Goal: Task Accomplishment & Management: Manage account settings

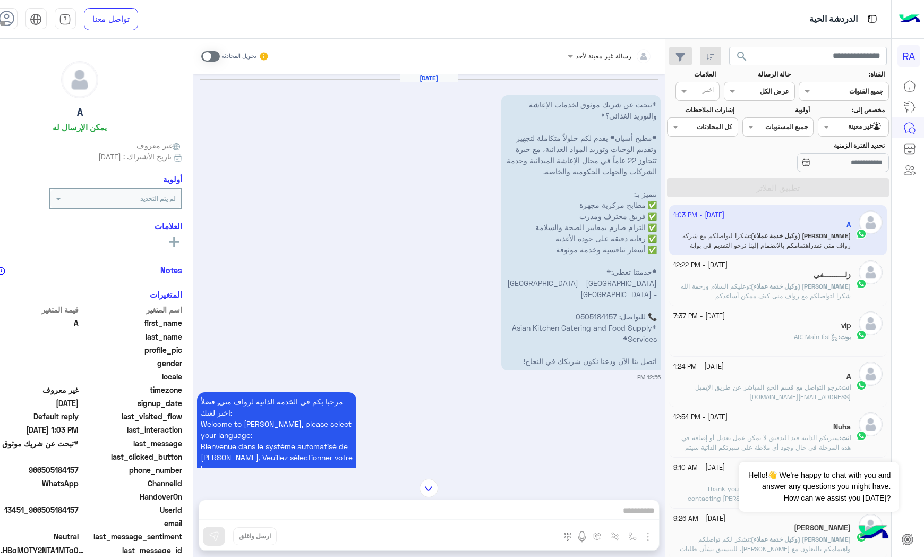
click at [868, 122] on input "text" at bounding box center [866, 126] width 35 height 10
click at [851, 184] on b "الوارد لديك" at bounding box center [856, 188] width 33 height 9
click at [843, 192] on button "تطبيق الفلاتر" at bounding box center [778, 187] width 222 height 19
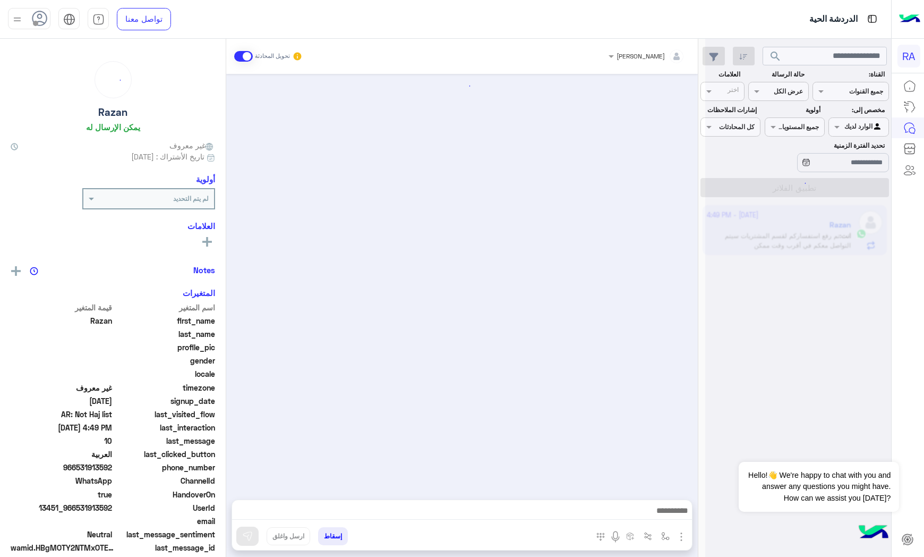
scroll to position [1151, 0]
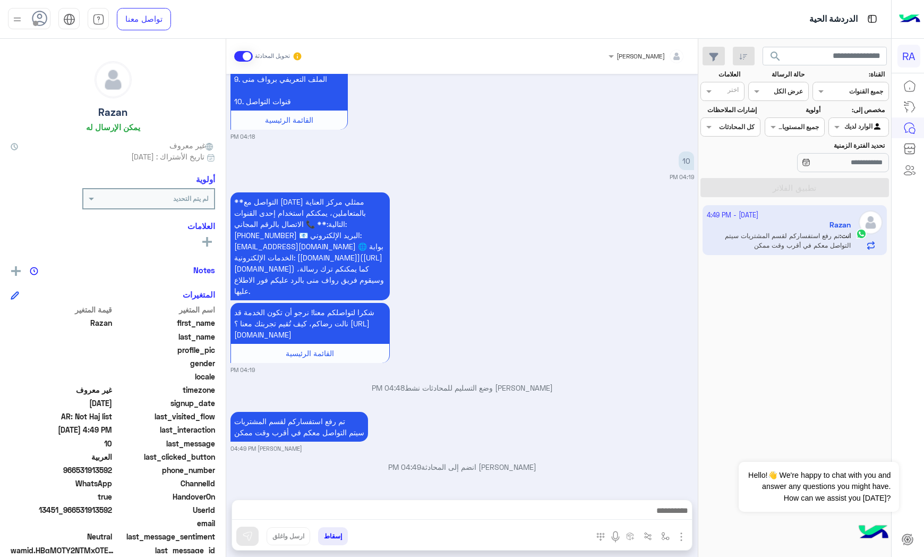
click at [242, 56] on span at bounding box center [243, 56] width 19 height 11
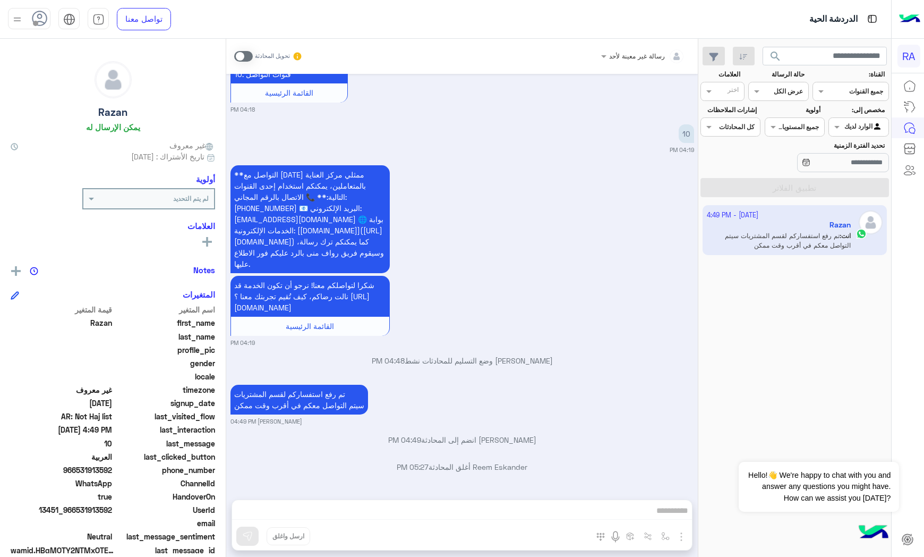
scroll to position [1178, 0]
click at [844, 129] on div at bounding box center [858, 126] width 59 height 10
click at [845, 172] on b "غير معينة" at bounding box center [859, 168] width 29 height 9
click at [845, 184] on button "تطبيق الفلاتر" at bounding box center [795, 187] width 189 height 19
